Goal: Use online tool/utility: Utilize a website feature to perform a specific function

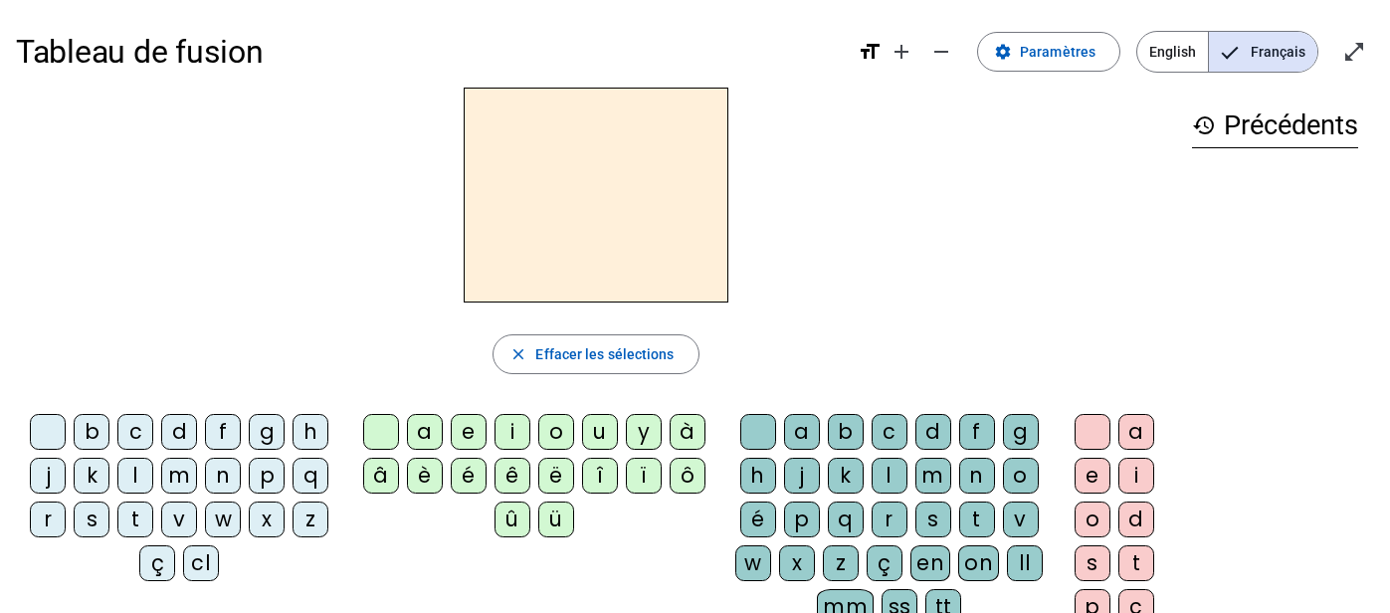
scroll to position [15, 0]
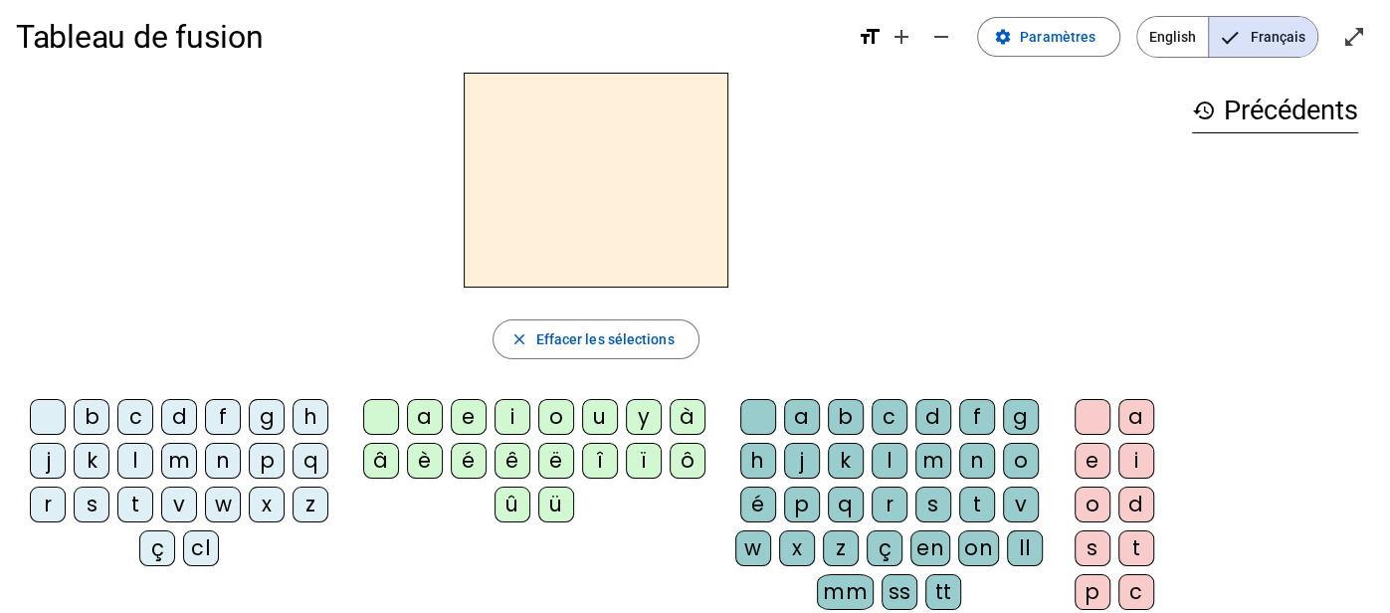
click at [48, 465] on div "j" at bounding box center [48, 461] width 36 height 36
click at [412, 416] on div "a" at bounding box center [425, 417] width 36 height 36
click at [591, 424] on div "u" at bounding box center [600, 417] width 36 height 36
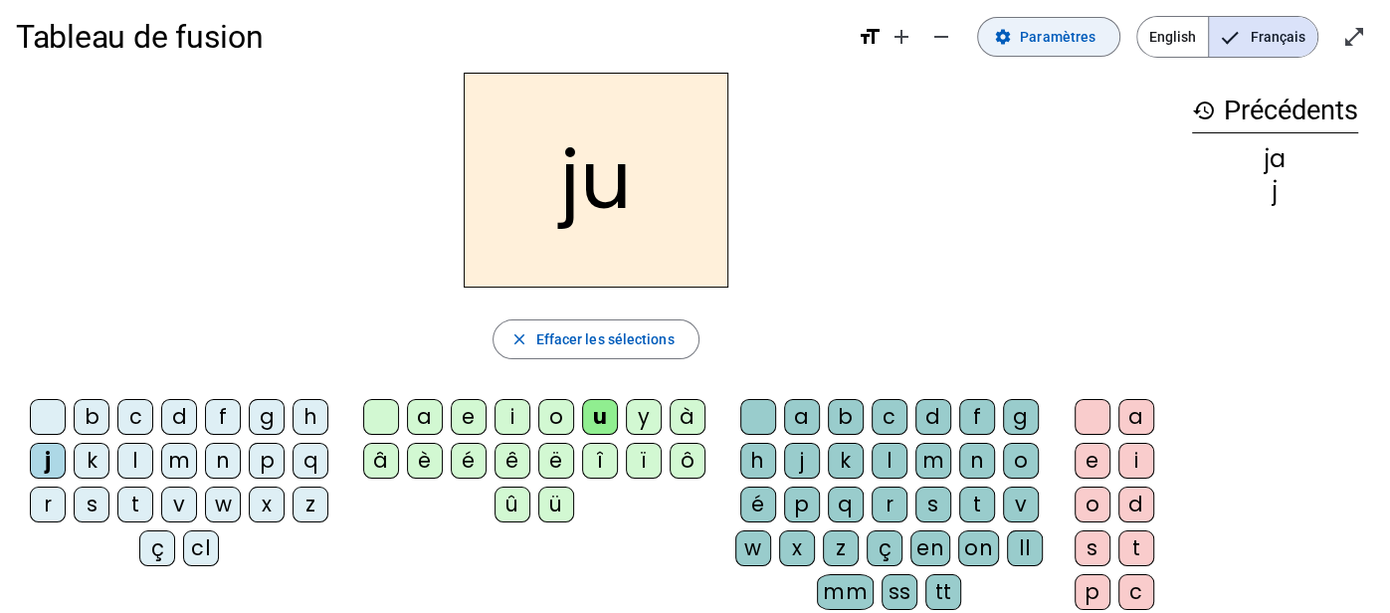
click at [1057, 23] on span at bounding box center [1048, 37] width 141 height 48
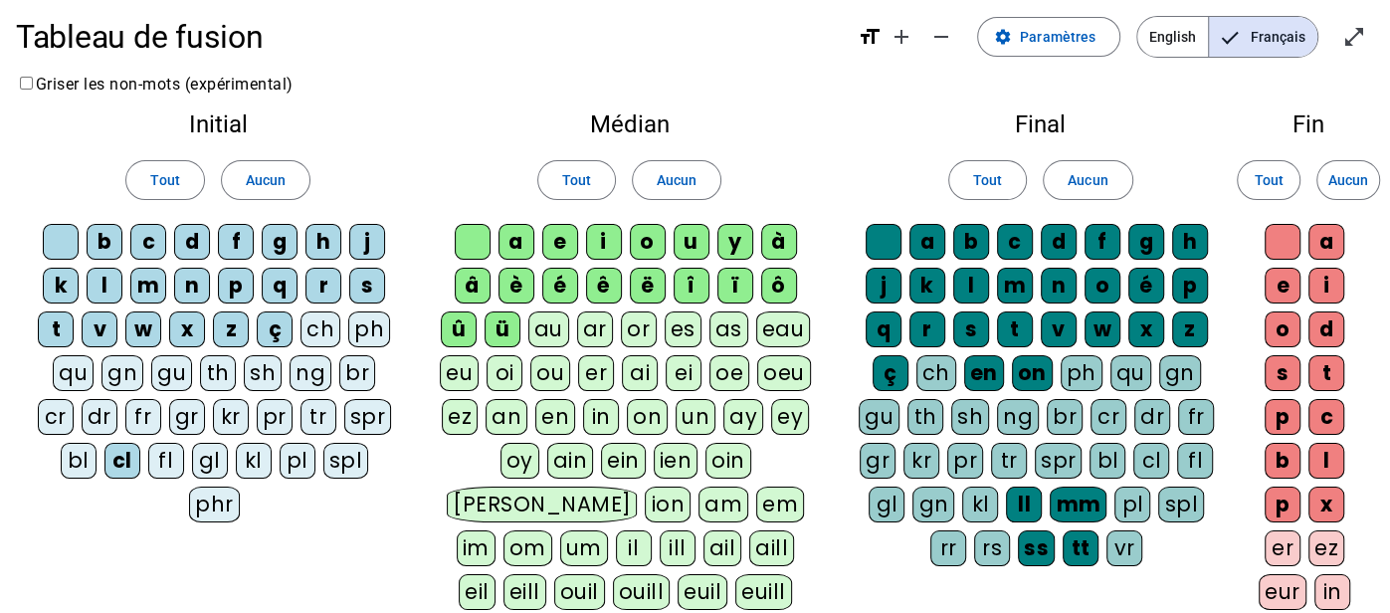
click at [557, 332] on div "au" at bounding box center [548, 329] width 41 height 36
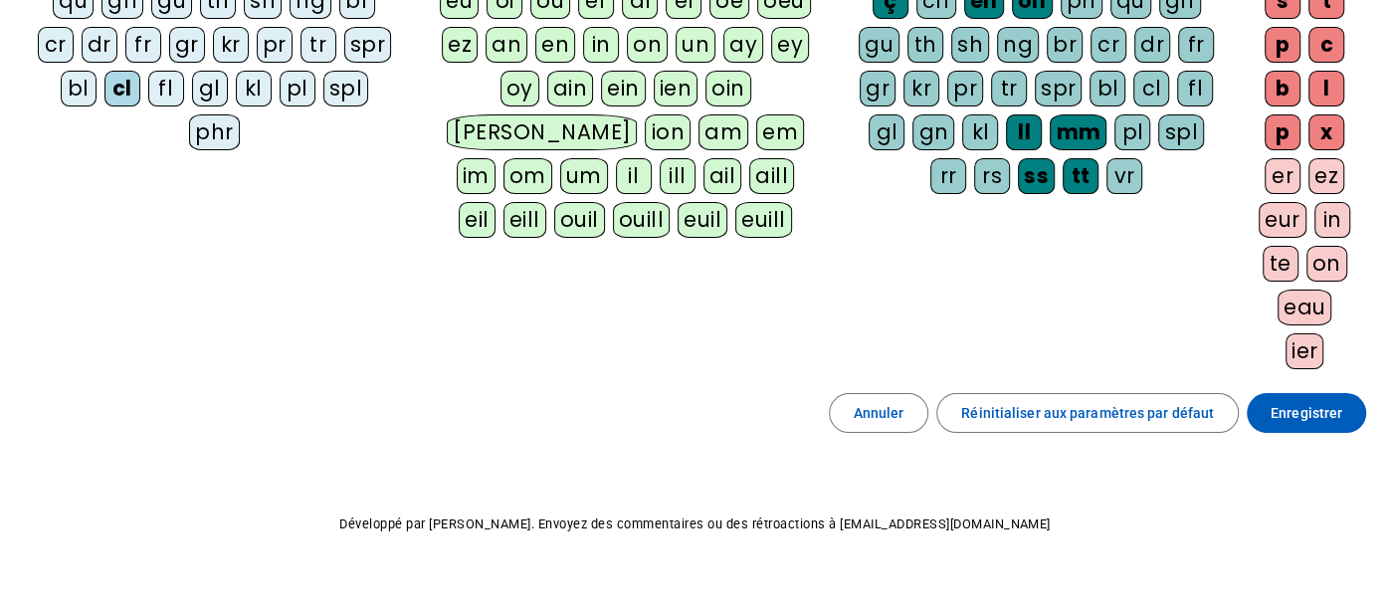
scroll to position [408, 0]
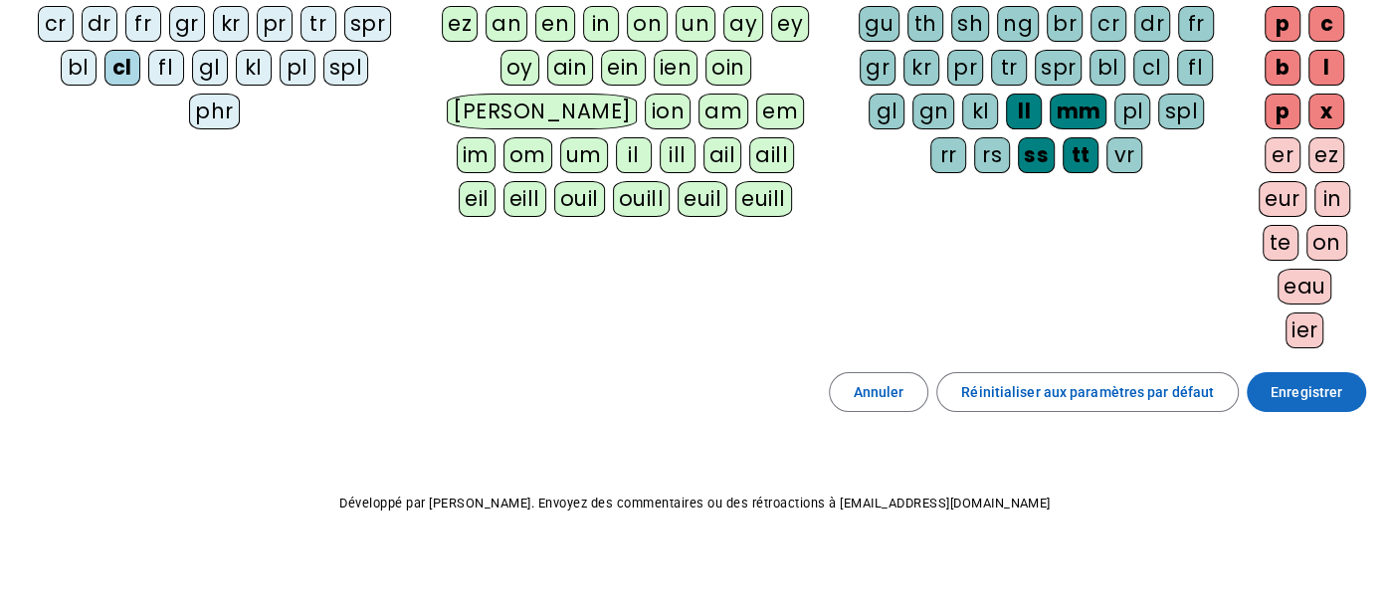
click at [1267, 387] on span at bounding box center [1306, 392] width 119 height 48
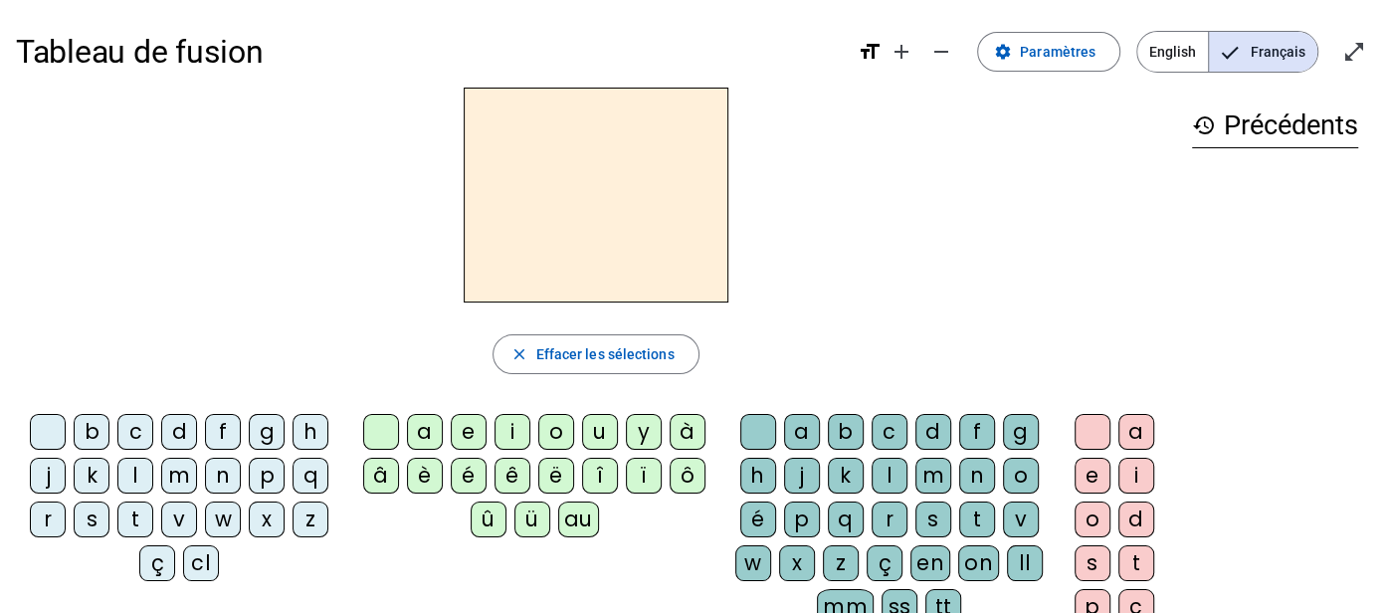
click at [56, 468] on div "j" at bounding box center [48, 476] width 36 height 36
click at [577, 529] on div "au" at bounding box center [578, 520] width 41 height 36
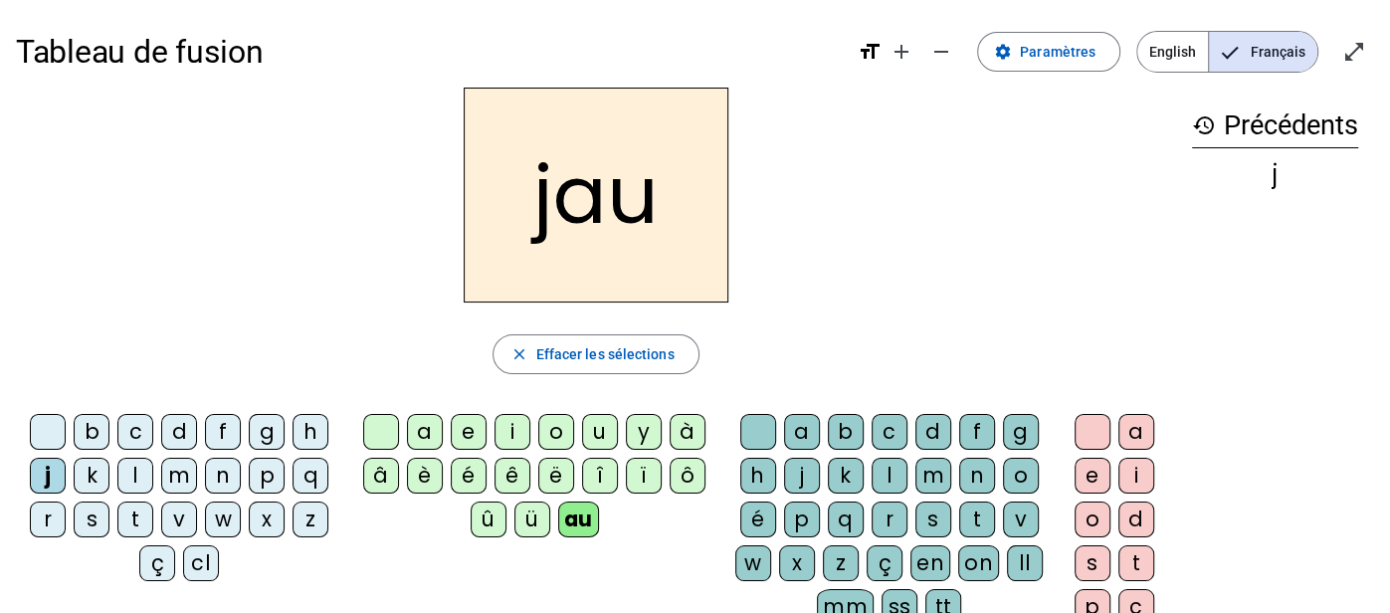
click at [967, 478] on div "n" at bounding box center [977, 476] width 36 height 36
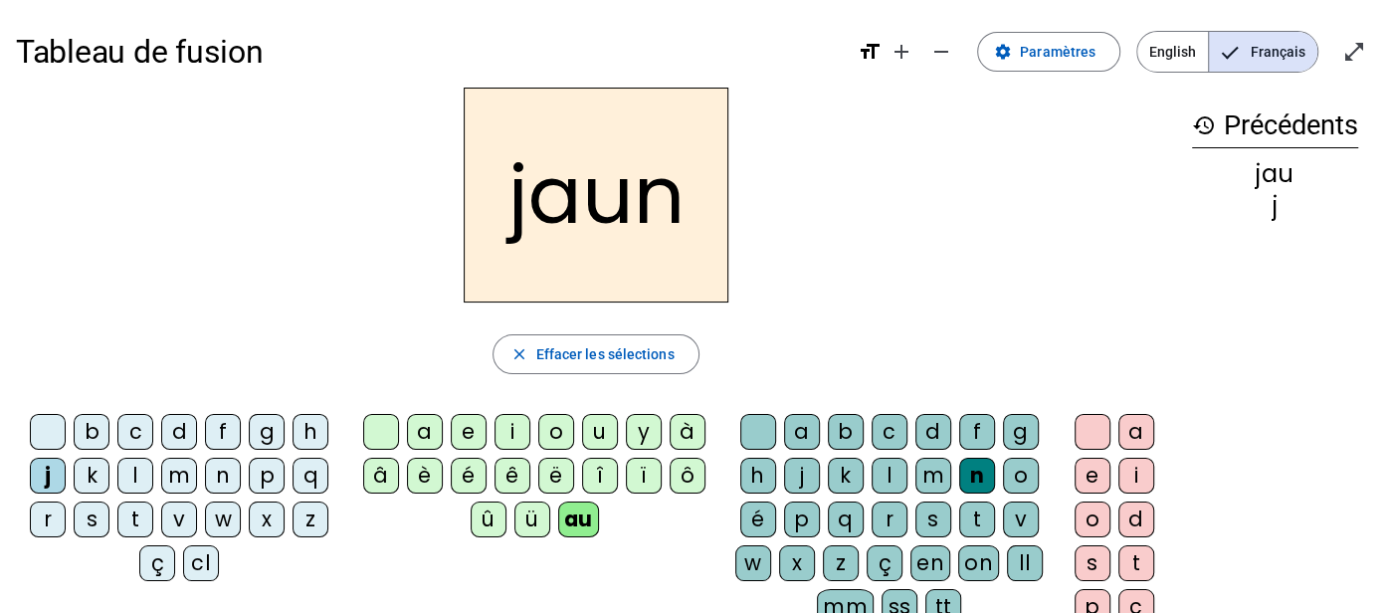
click at [1088, 483] on div "e" at bounding box center [1093, 476] width 36 height 36
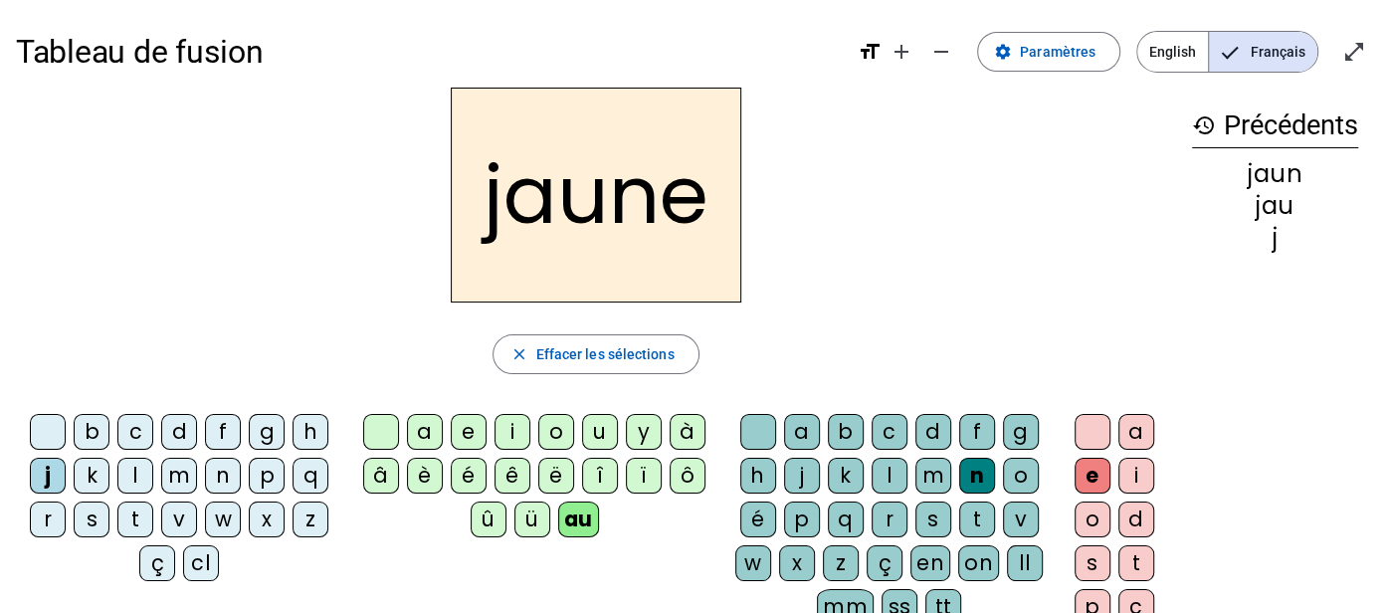
click at [213, 434] on div "f" at bounding box center [223, 432] width 36 height 36
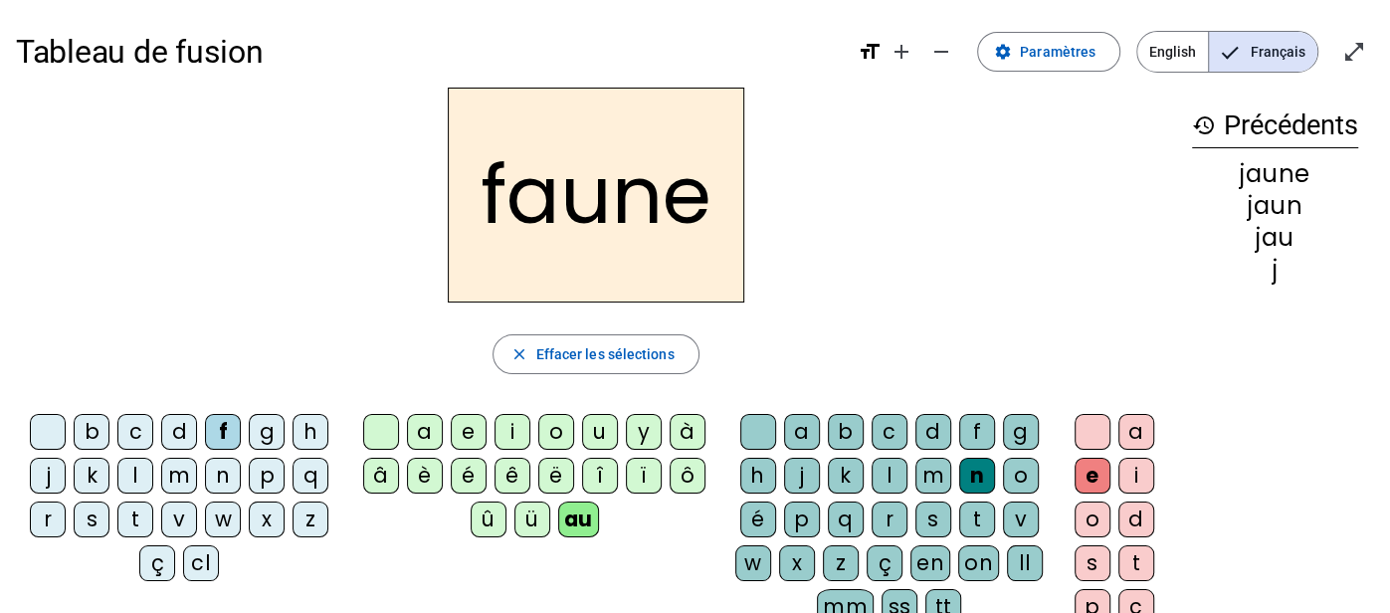
click at [967, 512] on div "t" at bounding box center [977, 520] width 36 height 36
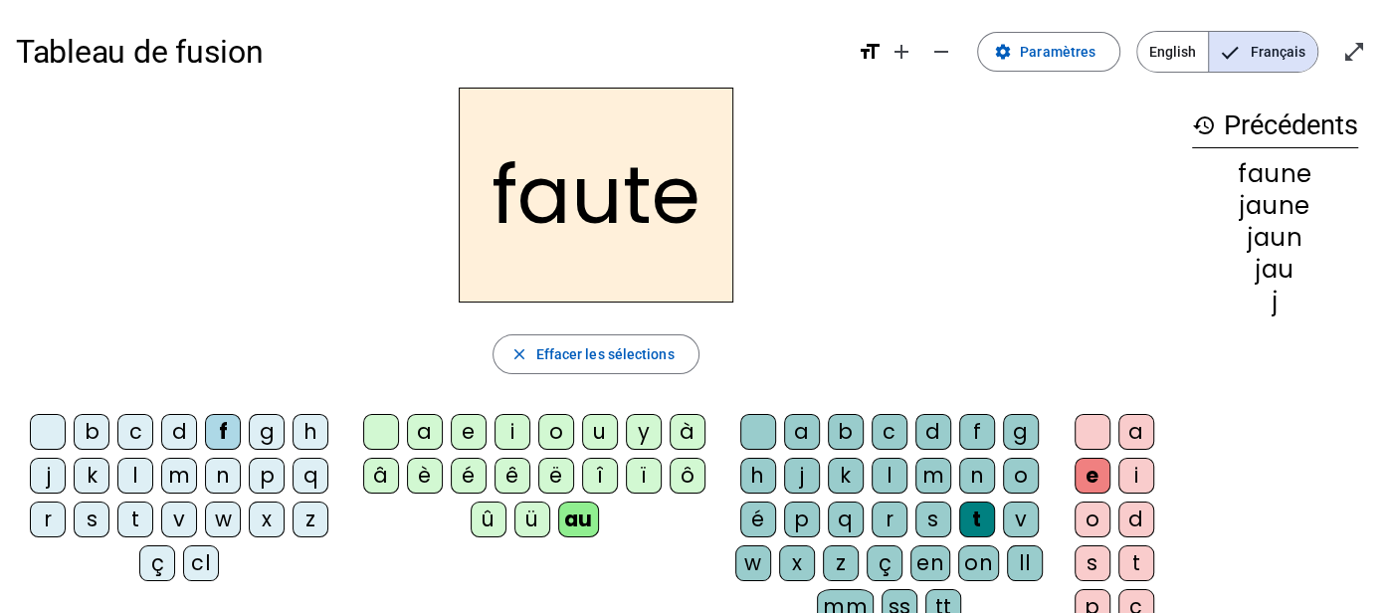
click at [100, 521] on div "s" at bounding box center [92, 520] width 36 height 36
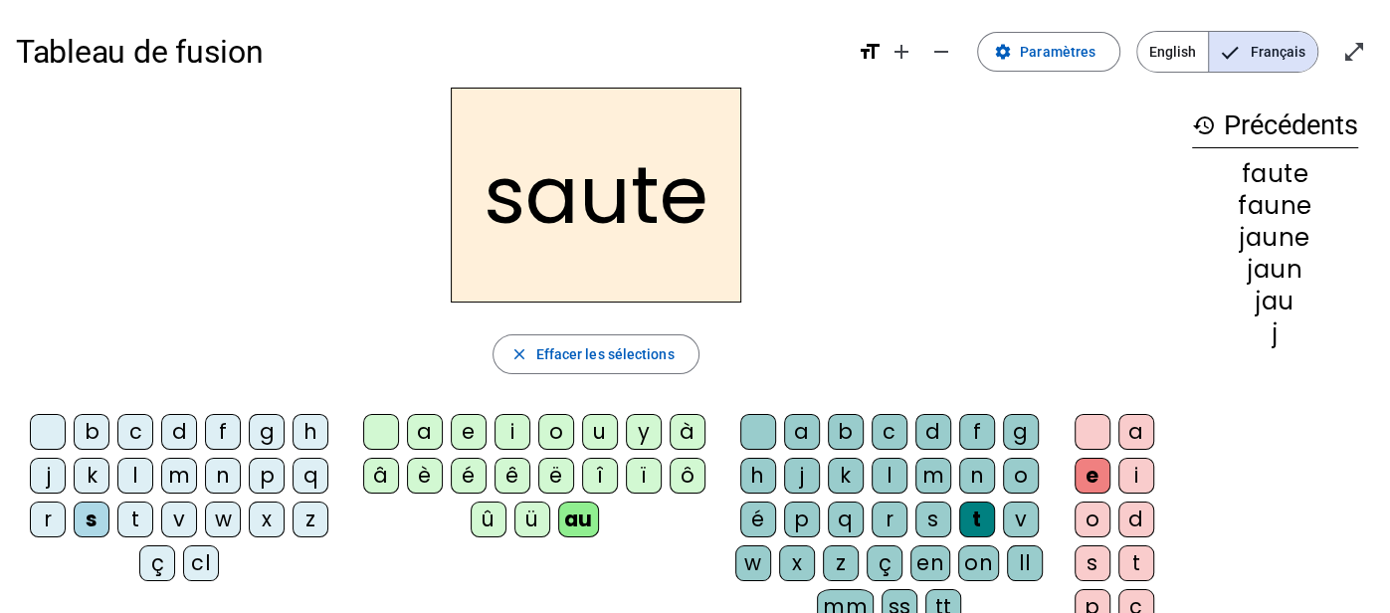
click at [303, 440] on div "h" at bounding box center [311, 432] width 36 height 36
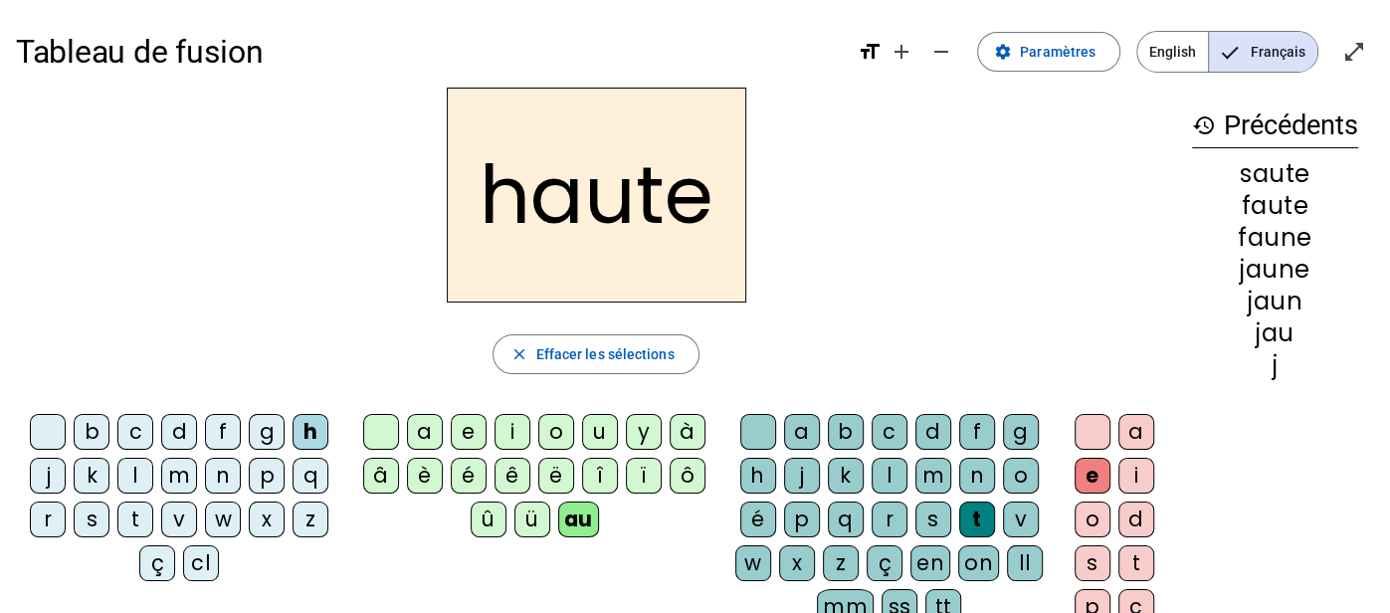
click at [1081, 474] on div "e" at bounding box center [1093, 476] width 36 height 36
click at [1096, 442] on div at bounding box center [1093, 432] width 36 height 36
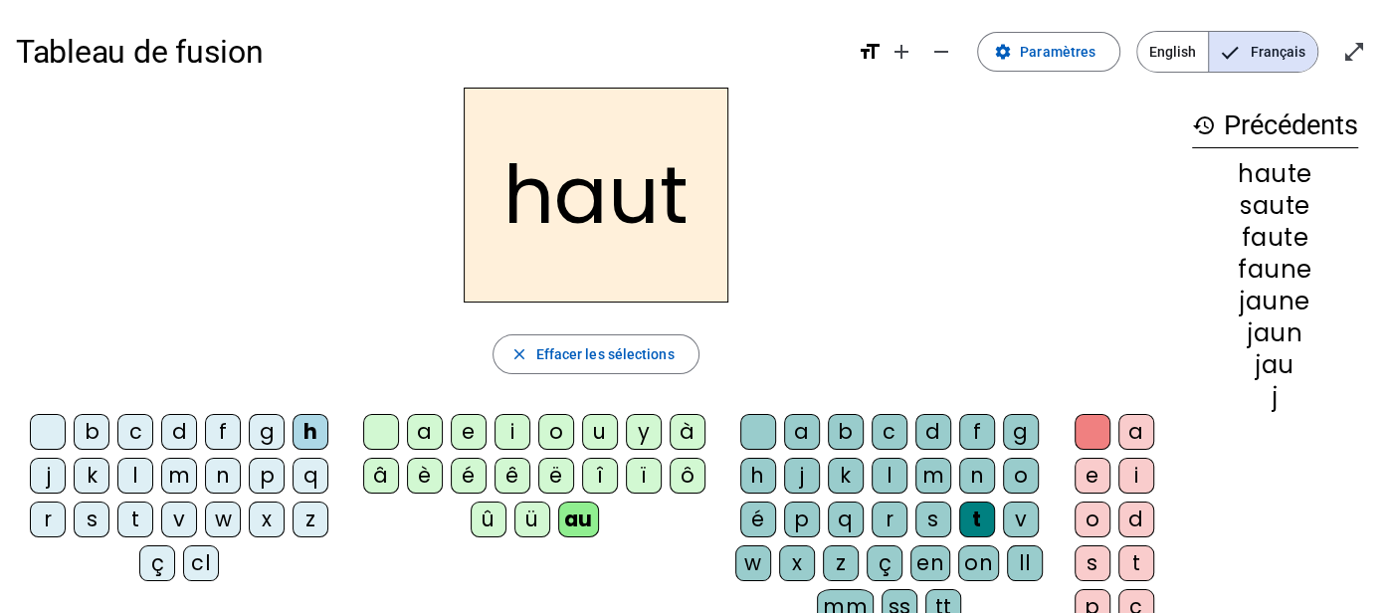
click at [1096, 478] on div "e" at bounding box center [1093, 476] width 36 height 36
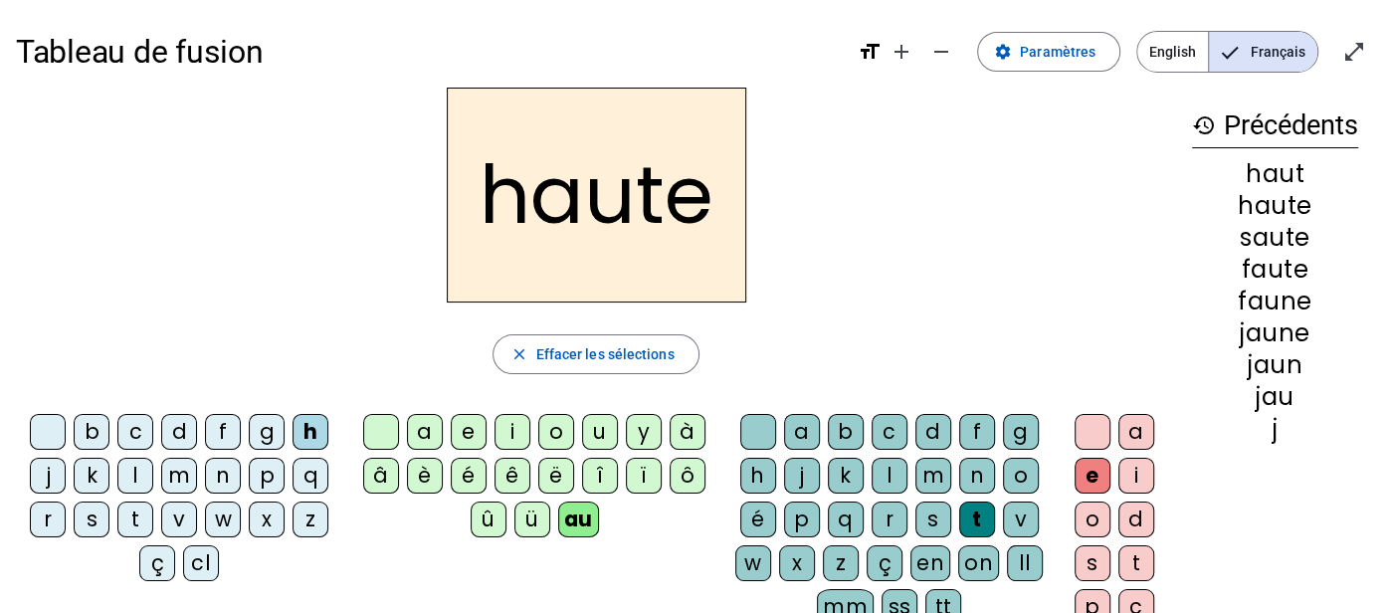
click at [1091, 438] on div at bounding box center [1093, 432] width 36 height 36
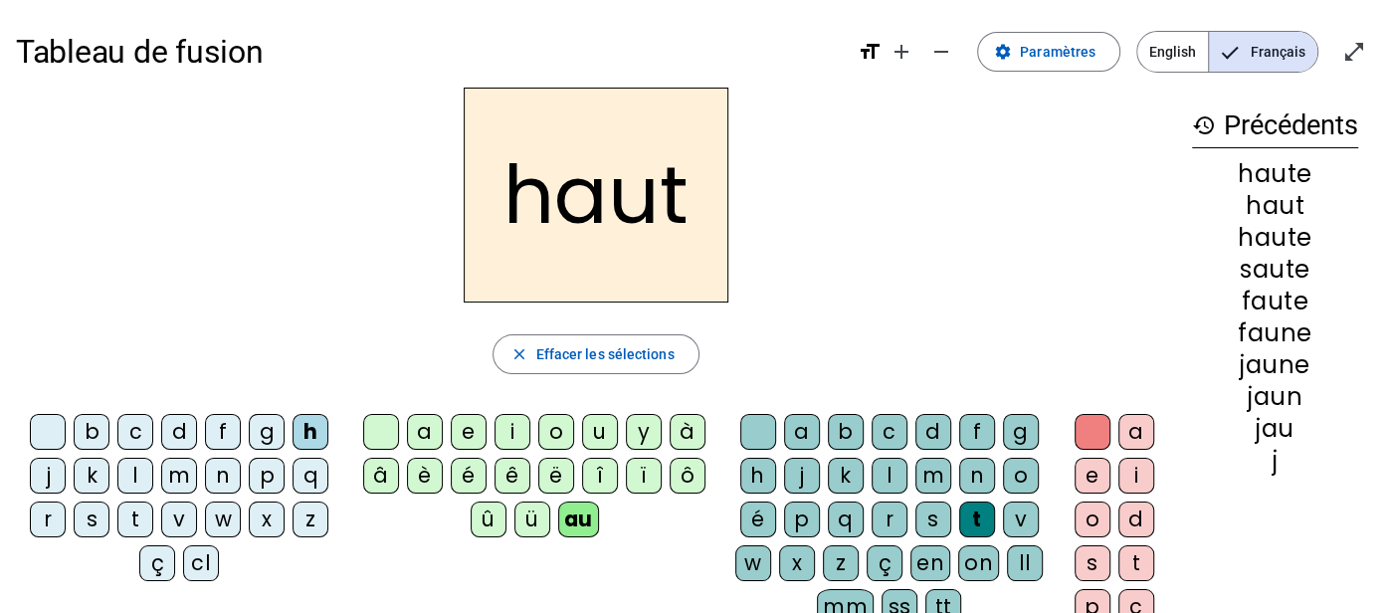
click at [1083, 473] on div "e" at bounding box center [1093, 476] width 36 height 36
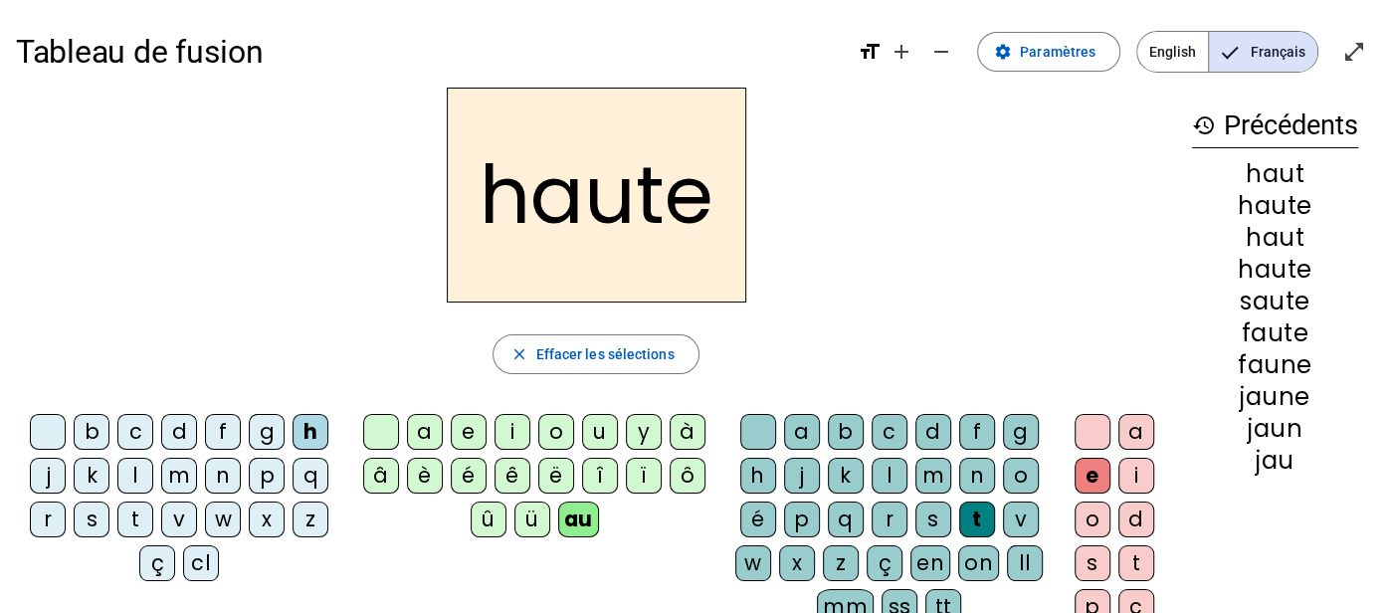
click at [87, 508] on div "s" at bounding box center [92, 520] width 36 height 36
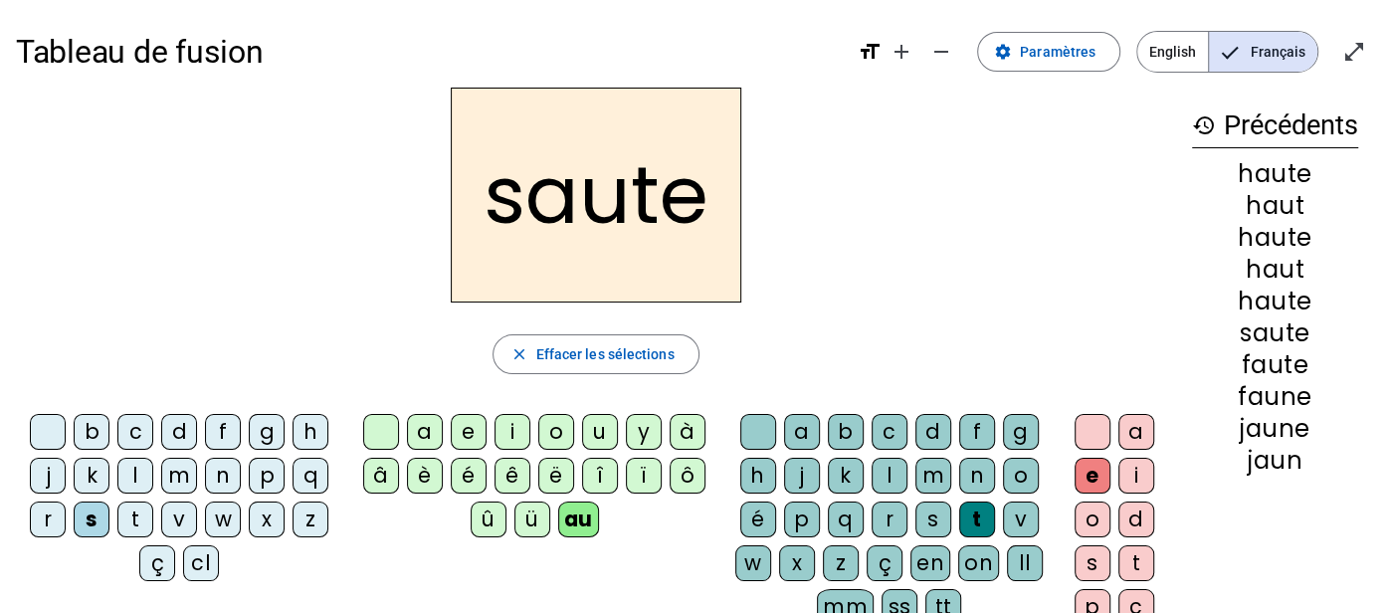
click at [1084, 427] on div at bounding box center [1093, 432] width 36 height 36
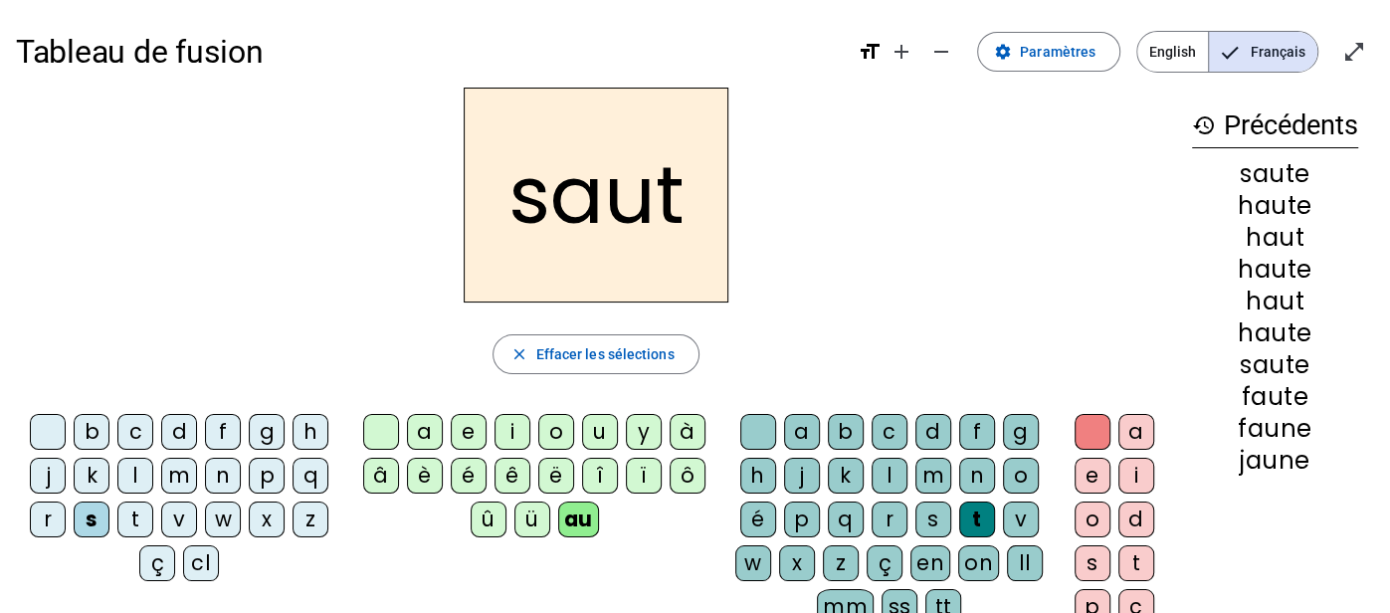
click at [1085, 470] on div "e" at bounding box center [1093, 476] width 36 height 36
